Goal: Task Accomplishment & Management: Manage account settings

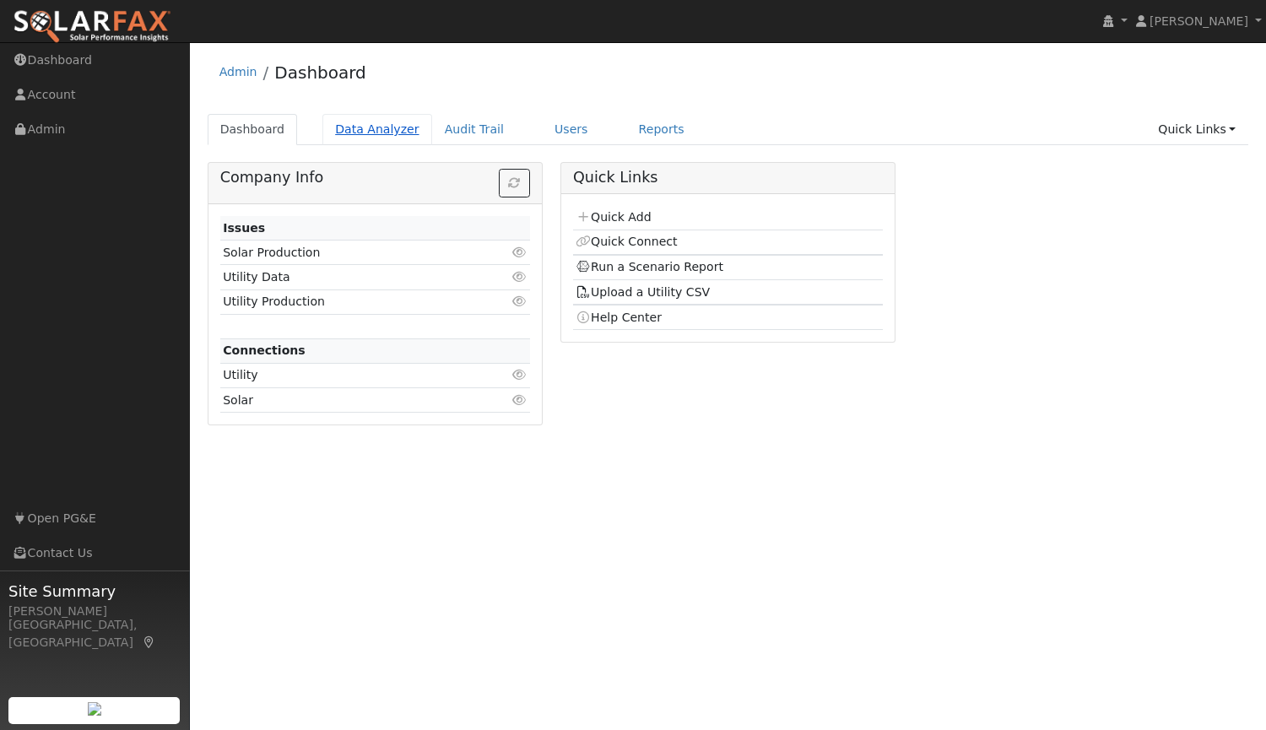
click at [335, 127] on link "Data Analyzer" at bounding box center [377, 129] width 110 height 31
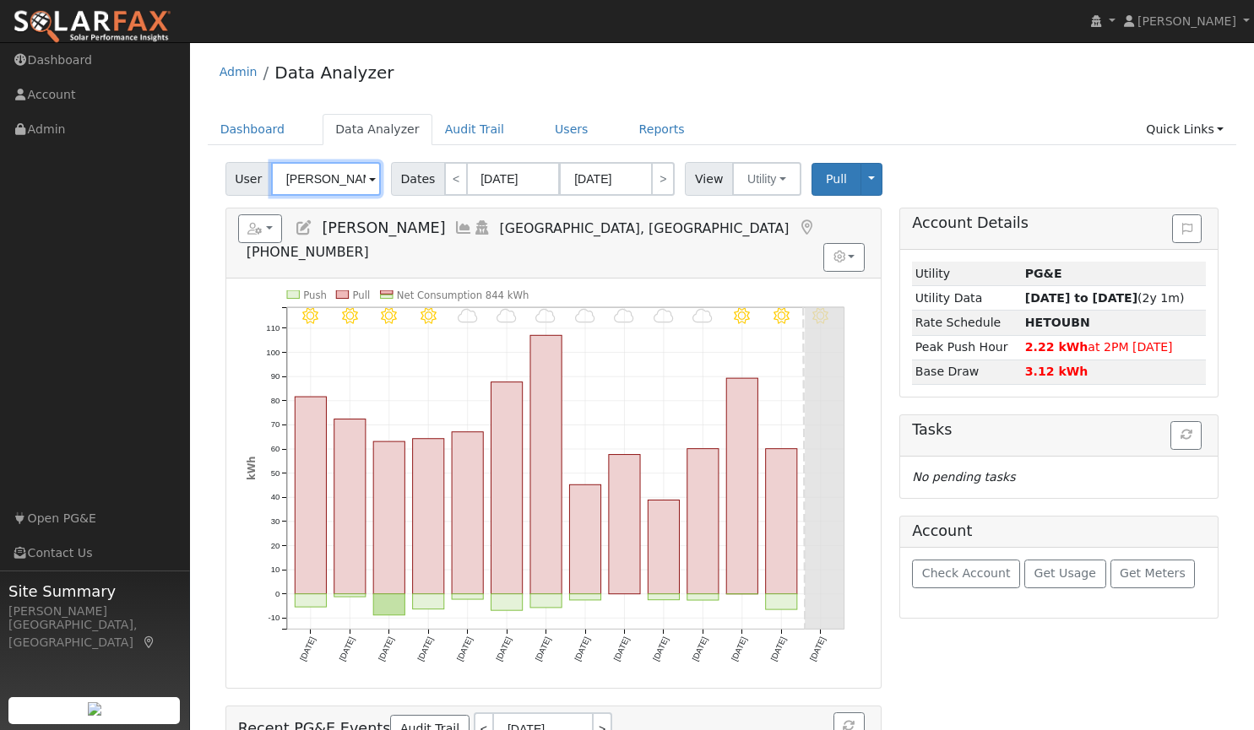
drag, startPoint x: 357, startPoint y: 184, endPoint x: 215, endPoint y: 166, distance: 142.9
click at [215, 166] on div "User [PERSON_NAME] Account Default Account Default Account [STREET_ADDRESS] Pri…" at bounding box center [722, 524] width 1029 height 736
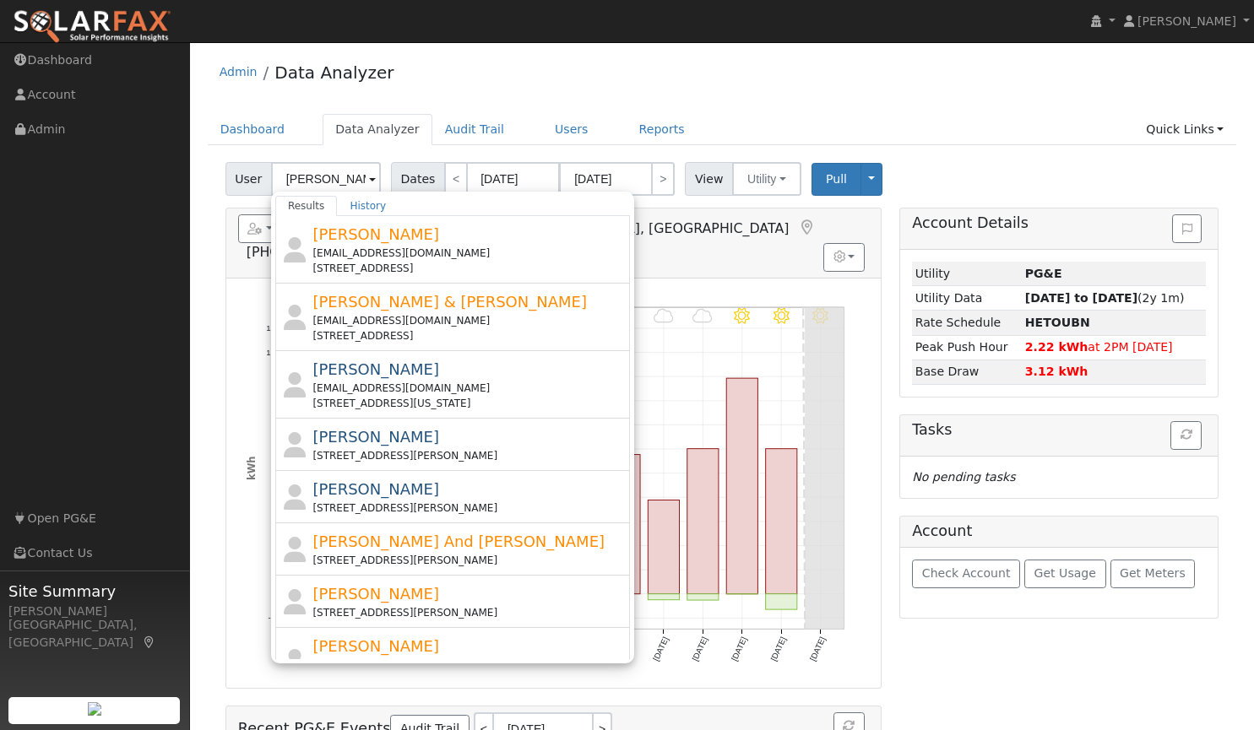
click at [523, 78] on div "Admin Data Analyzer" at bounding box center [722, 76] width 1029 height 51
type input "[PERSON_NAME]"
